Goal: Transaction & Acquisition: Purchase product/service

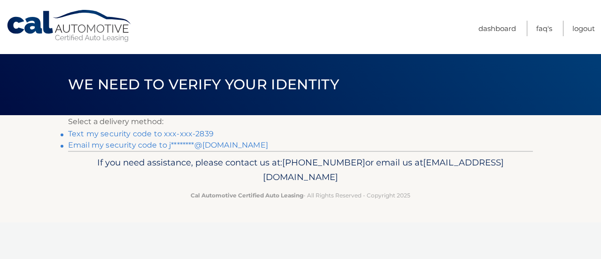
click at [124, 131] on link "Text my security code to xxx-xxx-2839" at bounding box center [140, 133] width 145 height 9
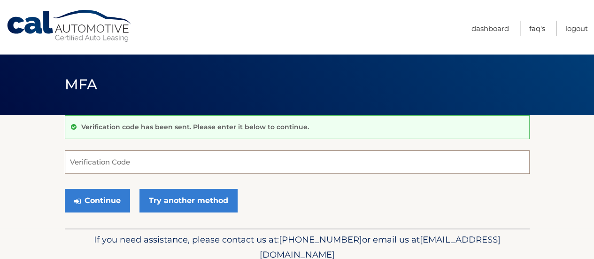
click at [121, 162] on input "Verification Code" at bounding box center [297, 161] width 465 height 23
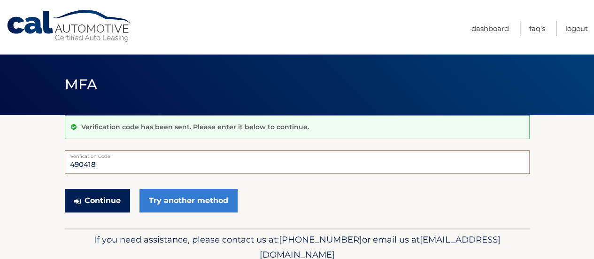
type input "490418"
click at [102, 193] on button "Continue" at bounding box center [97, 200] width 65 height 23
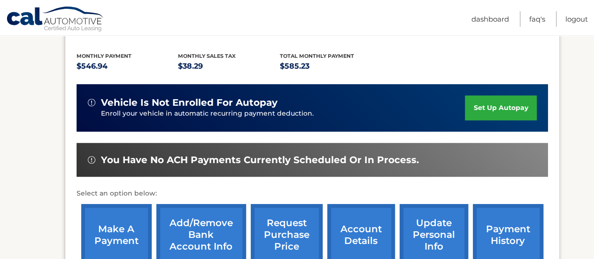
scroll to position [235, 0]
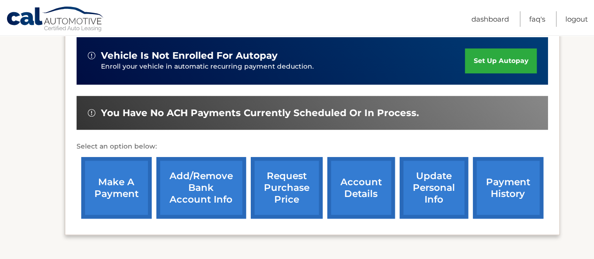
click at [115, 185] on link "make a payment" at bounding box center [116, 187] width 70 height 61
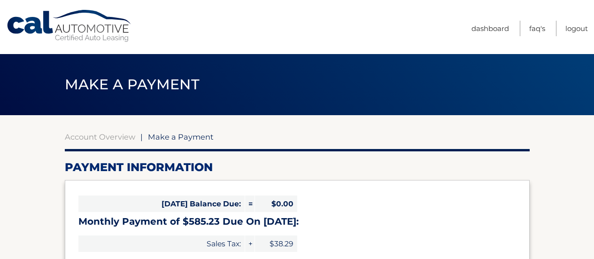
select select "YjVjMzk0MDctZDM3OS00NjNiLWE0ZDItNDhhYzk5ZmUzNDky"
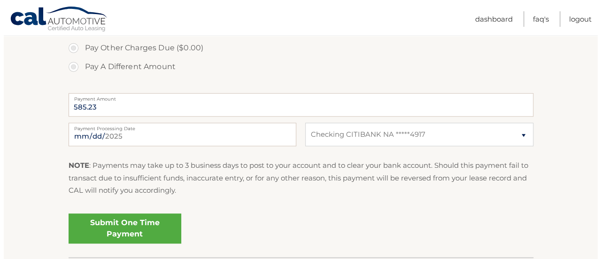
scroll to position [375, 0]
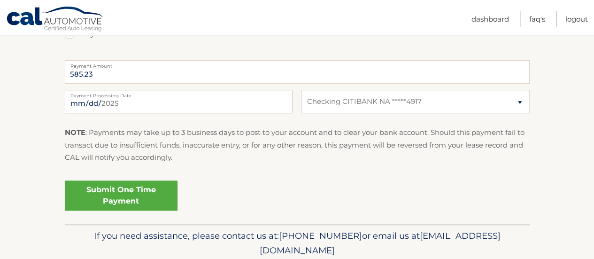
click at [147, 195] on link "Submit One Time Payment" at bounding box center [121, 195] width 113 height 30
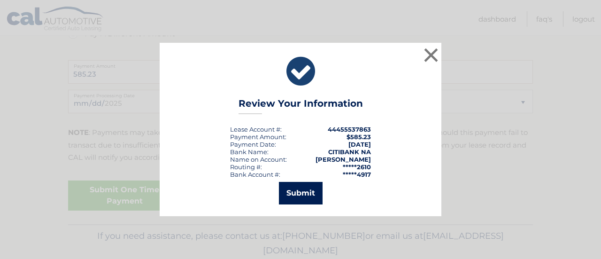
click at [305, 190] on button "Submit" at bounding box center [301, 193] width 44 height 23
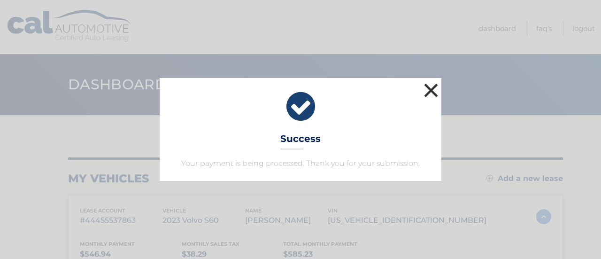
click at [431, 91] on button "×" at bounding box center [430, 90] width 19 height 19
